Goal: Task Accomplishment & Management: Manage account settings

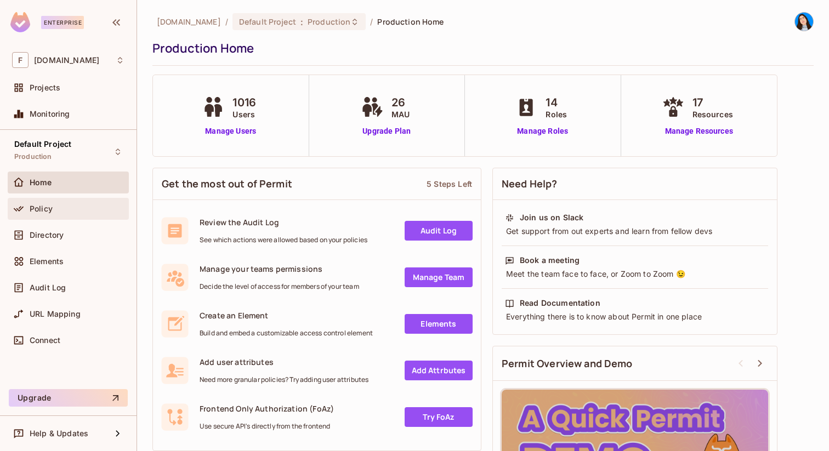
click at [70, 217] on div "Policy" at bounding box center [68, 209] width 121 height 22
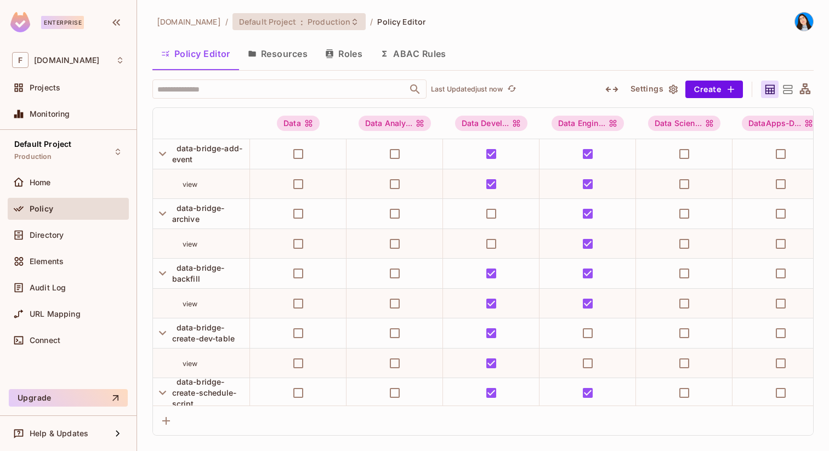
click at [309, 24] on span "Production" at bounding box center [329, 21] width 43 height 10
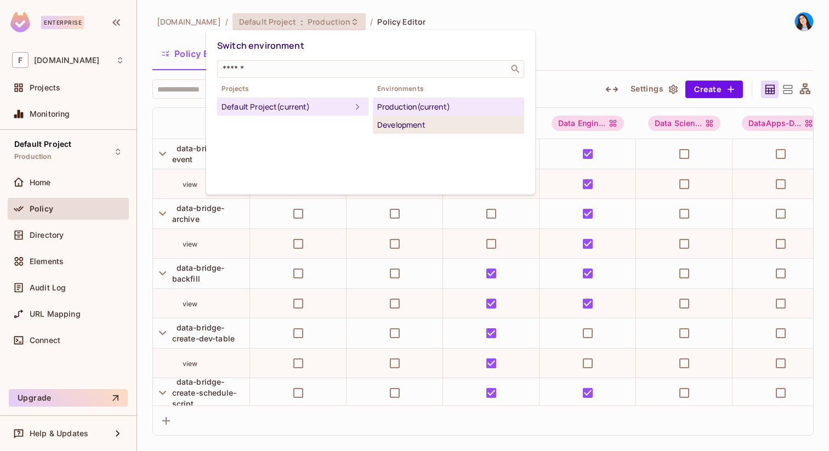
click at [386, 123] on div "Development" at bounding box center [448, 124] width 143 height 13
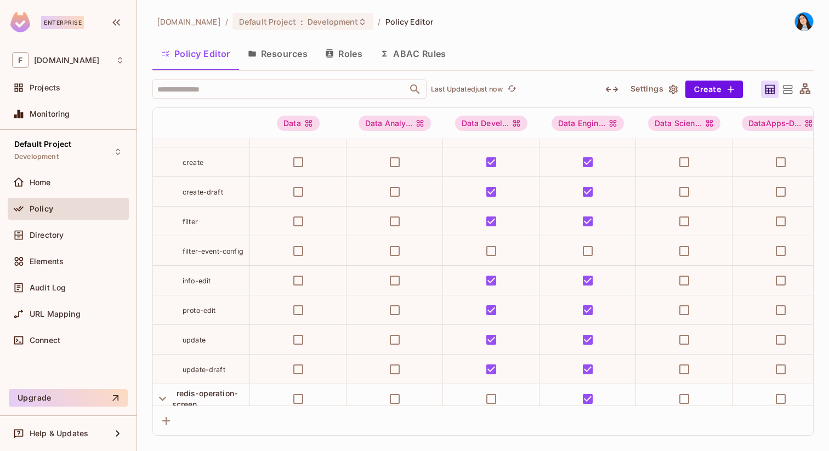
scroll to position [911, 0]
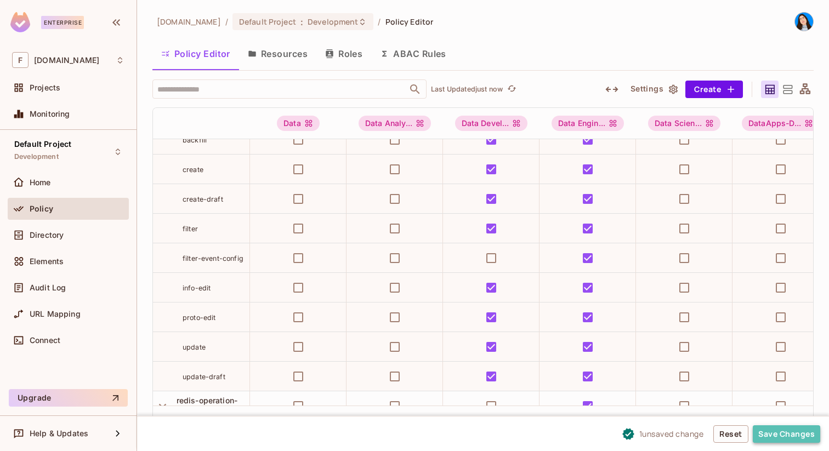
click at [771, 438] on button "Save Changes" at bounding box center [786, 435] width 67 height 18
